Goal: Navigation & Orientation: Find specific page/section

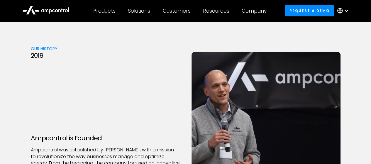
scroll to position [646, 0]
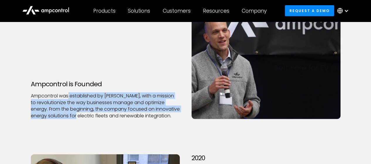
drag, startPoint x: 68, startPoint y: 90, endPoint x: 102, endPoint y: 108, distance: 38.1
click at [102, 108] on p "Ampcontrol was established by [PERSON_NAME], with a mission to revolutionize th…" at bounding box center [105, 106] width 149 height 26
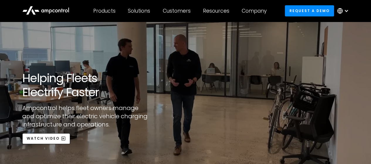
scroll to position [0, 0]
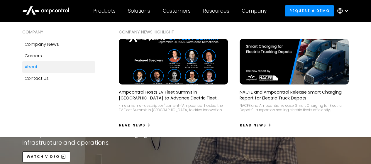
click at [259, 14] on div at bounding box center [254, 14] width 25 height 0
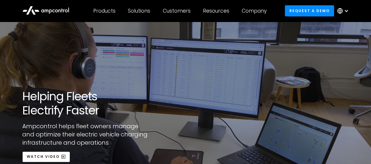
click at [46, 10] on icon at bounding box center [45, 10] width 47 height 14
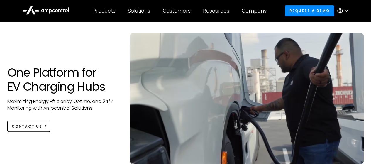
scroll to position [176, 0]
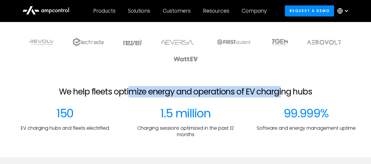
drag, startPoint x: 173, startPoint y: 95, endPoint x: 283, endPoint y: 94, distance: 110.4
click at [283, 94] on h2 "We help fleets optimize energy and operations of EV charging hubs" at bounding box center [185, 92] width 253 height 10
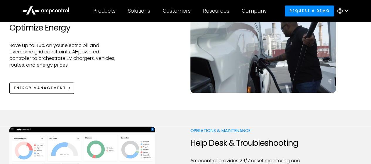
scroll to position [499, 0]
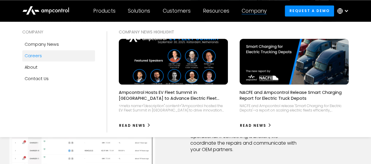
click at [48, 53] on link "Careers" at bounding box center [58, 55] width 73 height 11
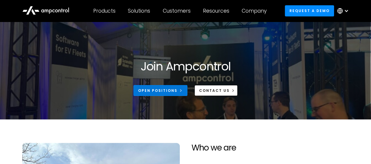
click at [170, 86] on link "Open Positions" at bounding box center [161, 90] width 54 height 11
